Goal: Transaction & Acquisition: Obtain resource

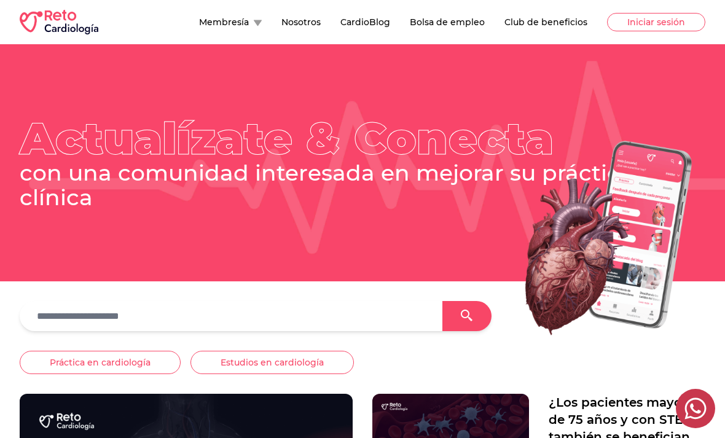
scroll to position [66, 0]
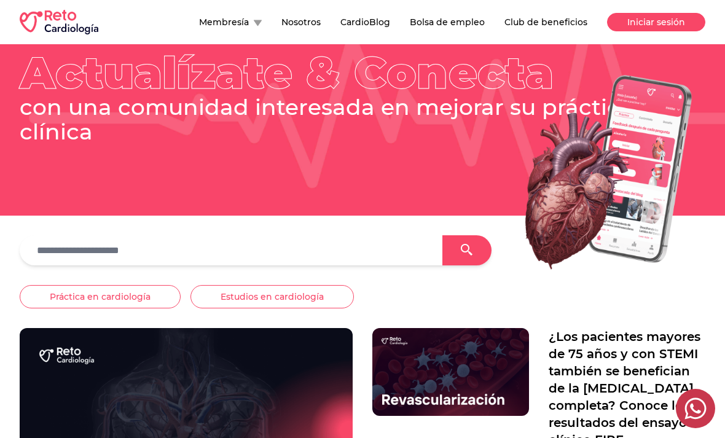
click at [648, 29] on button "Iniciar sesión" at bounding box center [656, 22] width 98 height 18
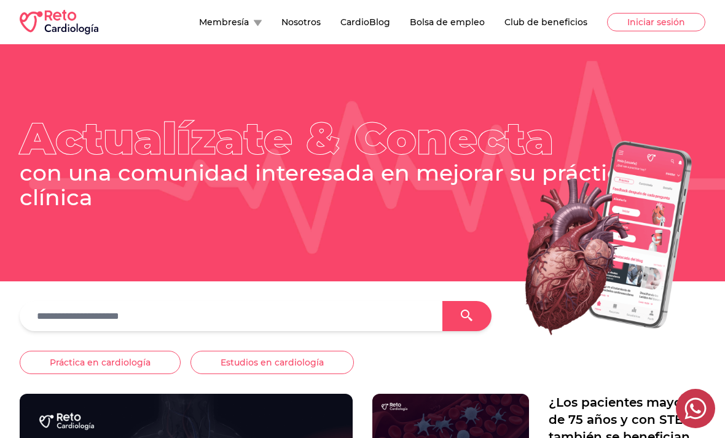
click at [476, 25] on button "Bolsa de empleo" at bounding box center [447, 22] width 75 height 12
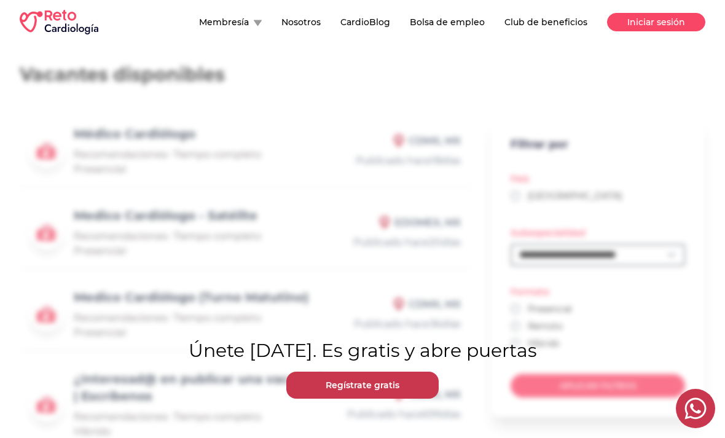
click at [676, 26] on button "Iniciar sesión" at bounding box center [656, 22] width 98 height 18
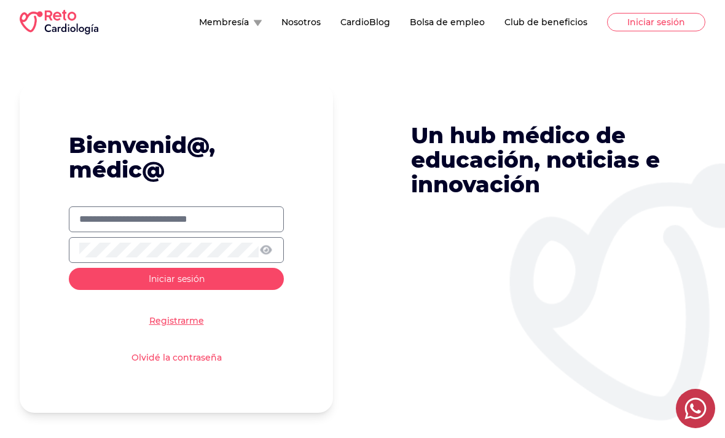
click at [114, 224] on input "text" at bounding box center [176, 219] width 194 height 15
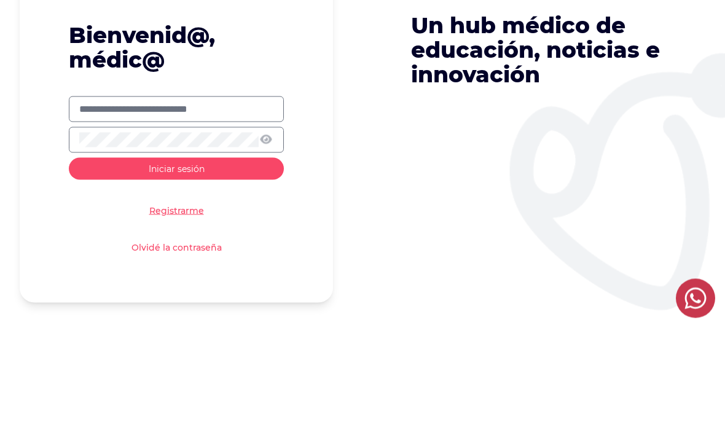
type input "**********"
click at [176, 268] on button "Iniciar sesión" at bounding box center [176, 279] width 215 height 22
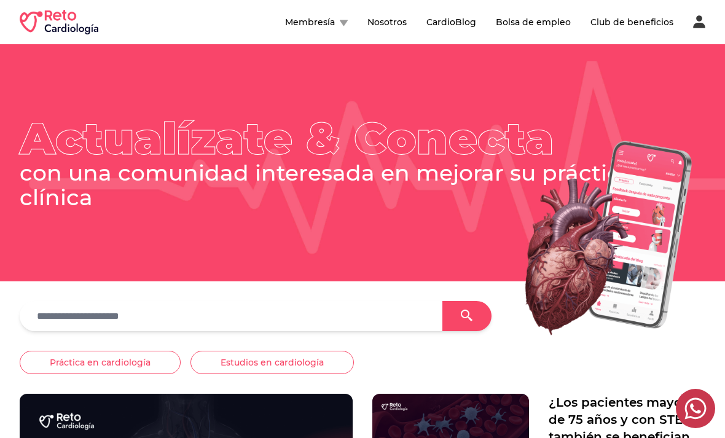
click at [529, 24] on button "Bolsa de empleo" at bounding box center [533, 22] width 75 height 12
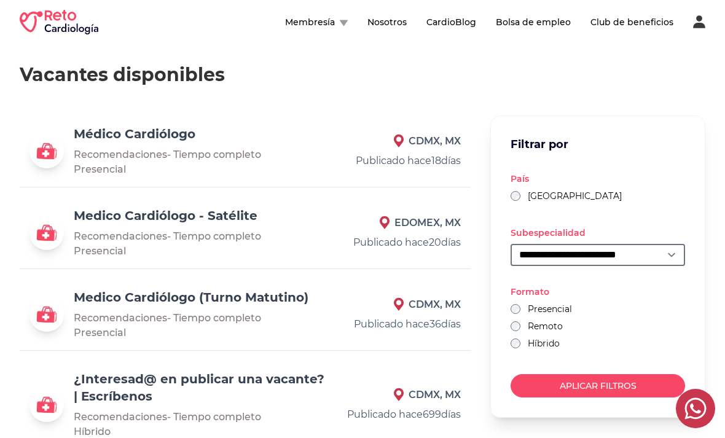
click at [159, 138] on link "Médico Cardiólogo" at bounding box center [135, 134] width 122 height 15
click at [126, 141] on link "Médico Cardiólogo" at bounding box center [135, 134] width 122 height 15
click at [192, 127] on link "Médico Cardiólogo" at bounding box center [135, 134] width 122 height 15
click at [278, 290] on link "Medico Cardiólogo (Turno Matutino)" at bounding box center [191, 297] width 235 height 15
